Goal: Information Seeking & Learning: Find specific fact

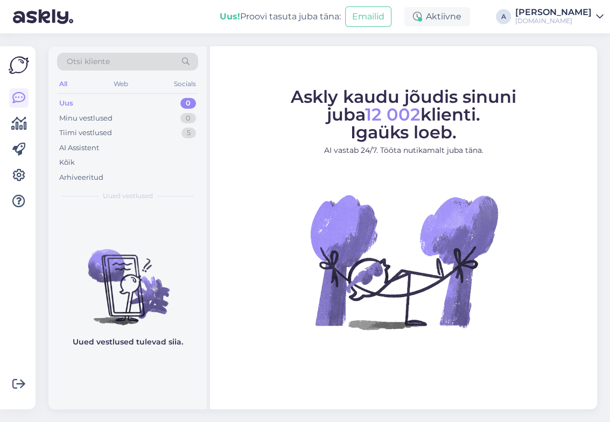
click at [145, 59] on div "Otsi kliente" at bounding box center [127, 62] width 141 height 18
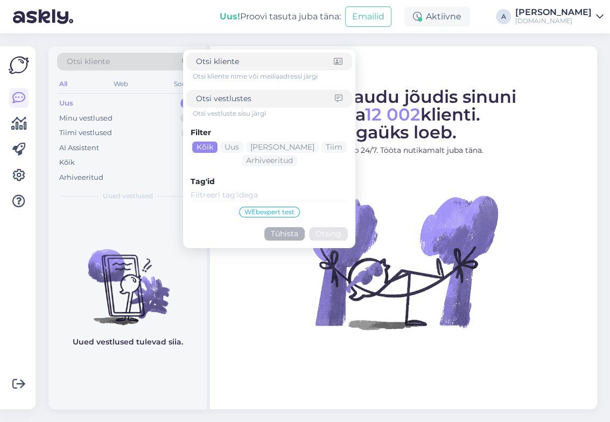
type input "[EMAIL_ADDRESS][DOMAIN_NAME]"
click button "Otsing" at bounding box center [328, 233] width 39 height 13
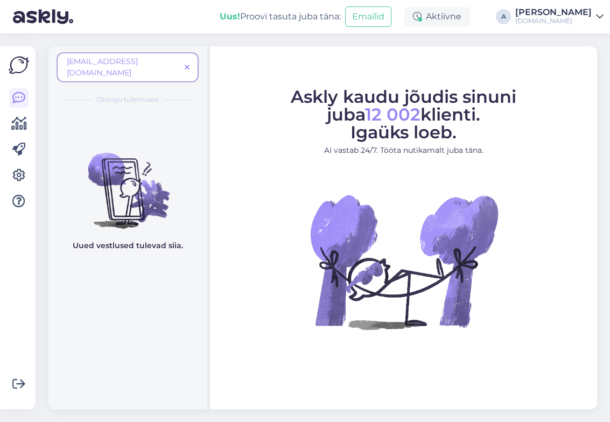
click at [188, 64] on icon at bounding box center [187, 68] width 5 height 8
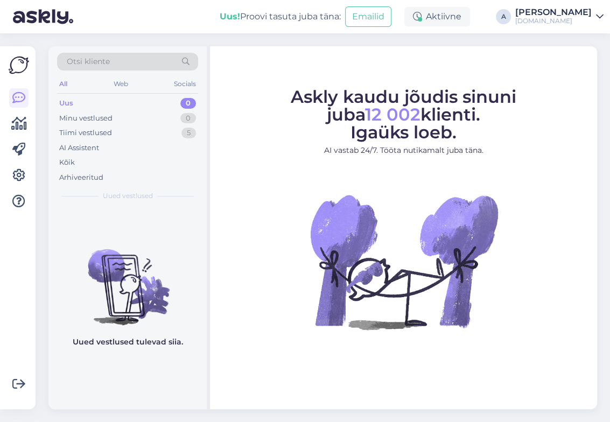
click at [139, 65] on div "Otsi kliente" at bounding box center [127, 62] width 141 height 18
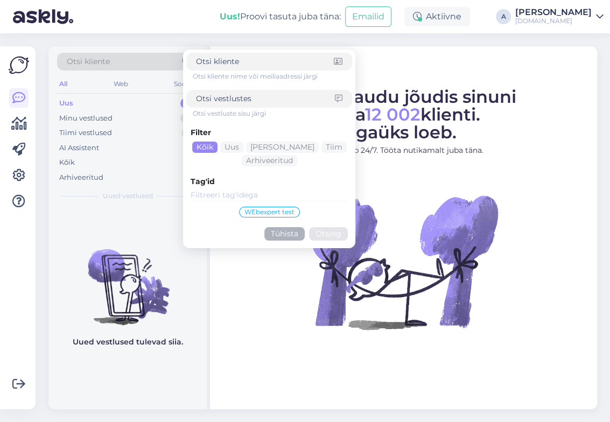
click at [232, 100] on input at bounding box center [265, 98] width 139 height 11
paste input "[EMAIL_ADDRESS][DOMAIN_NAME]"
type input "[EMAIL_ADDRESS][DOMAIN_NAME]"
click button "Otsing" at bounding box center [328, 233] width 39 height 13
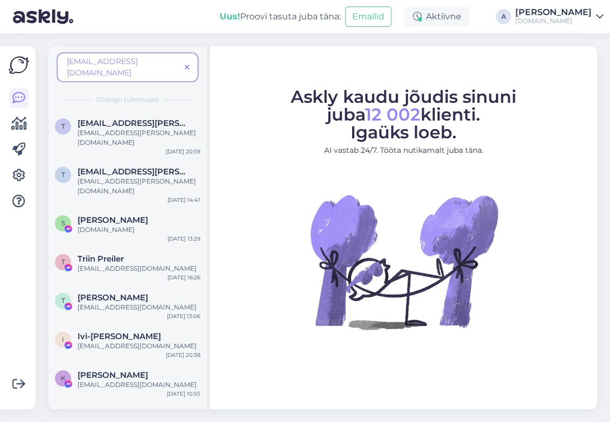
click at [186, 64] on icon at bounding box center [187, 68] width 5 height 8
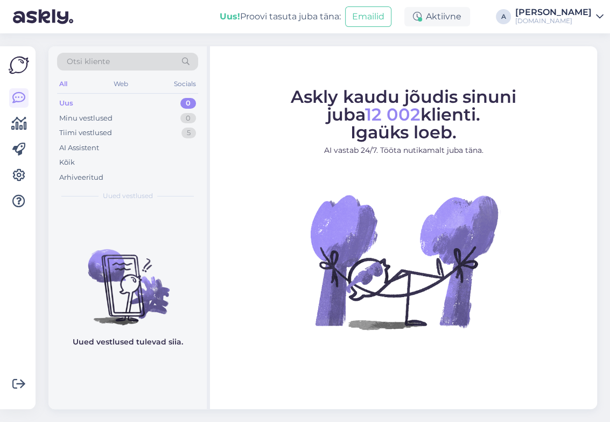
click at [93, 58] on span "Otsi kliente" at bounding box center [88, 61] width 43 height 11
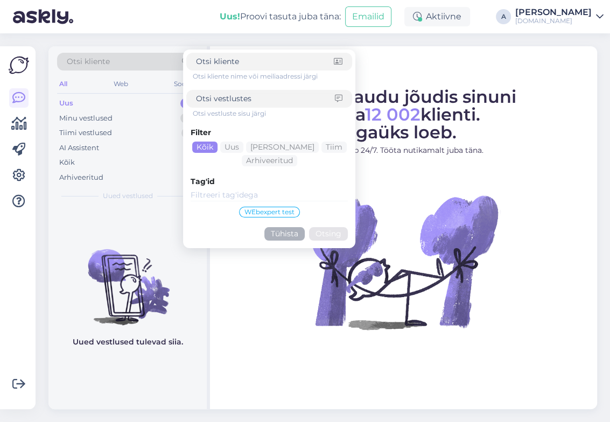
click at [243, 93] on input at bounding box center [265, 98] width 139 height 11
paste input "[EMAIL_ADDRESS][DOMAIN_NAME]"
type input "[EMAIL_ADDRESS][DOMAIN_NAME]"
click at [322, 234] on button "Otsing" at bounding box center [328, 233] width 39 height 13
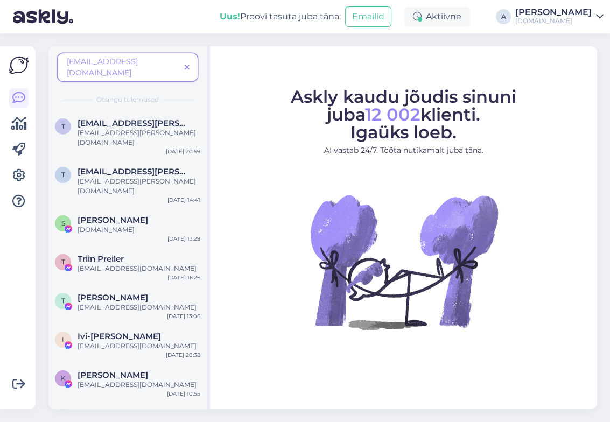
drag, startPoint x: 179, startPoint y: 58, endPoint x: 185, endPoint y: 59, distance: 5.6
click at [185, 59] on div "[EMAIL_ADDRESS][DOMAIN_NAME]" at bounding box center [127, 67] width 141 height 29
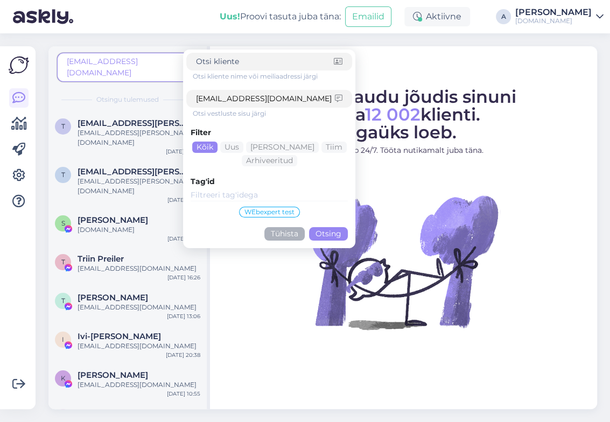
click at [188, 61] on div at bounding box center [269, 62] width 166 height 18
click at [417, 69] on div "Askly kaudu jõudis sinuni juba 12 002 klienti. Igaüks loeb. AI vastab 24/7. Töö…" at bounding box center [403, 227] width 387 height 363
